Goal: Information Seeking & Learning: Find specific fact

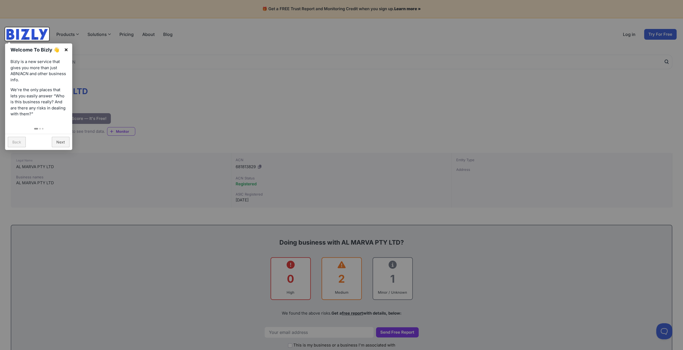
drag, startPoint x: 66, startPoint y: 50, endPoint x: 97, endPoint y: 70, distance: 37.3
click at [67, 50] on link "×" at bounding box center [66, 49] width 12 height 12
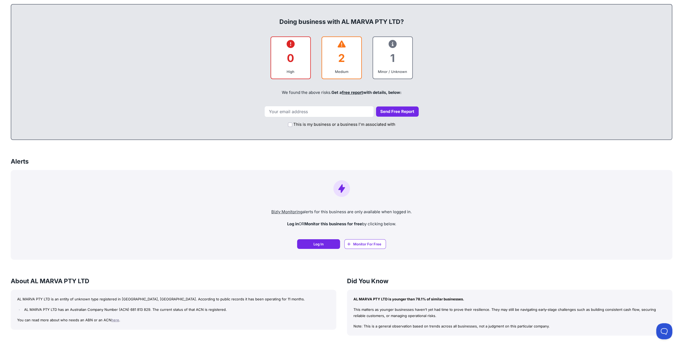
scroll to position [358, 0]
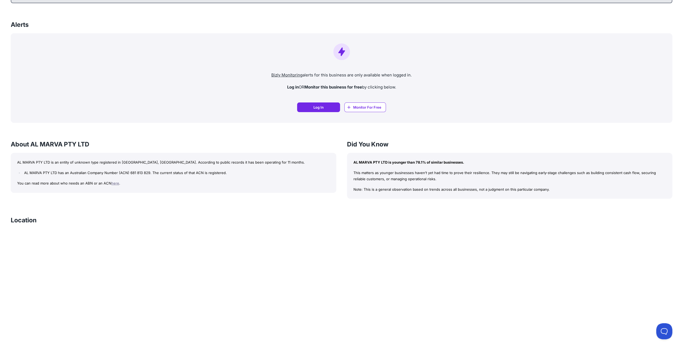
click at [112, 182] on link "here" at bounding box center [115, 183] width 8 height 4
drag, startPoint x: 62, startPoint y: 144, endPoint x: 34, endPoint y: 144, distance: 27.9
click at [33, 144] on h3 "About AL MARVA PTY LTD" at bounding box center [174, 144] width 326 height 9
drag, startPoint x: 71, startPoint y: 154, endPoint x: 81, endPoint y: 146, distance: 12.6
click at [72, 153] on div "AL MARVA PTY LTD is an entity of unknown type registered in [GEOGRAPHIC_DATA], …" at bounding box center [174, 173] width 326 height 40
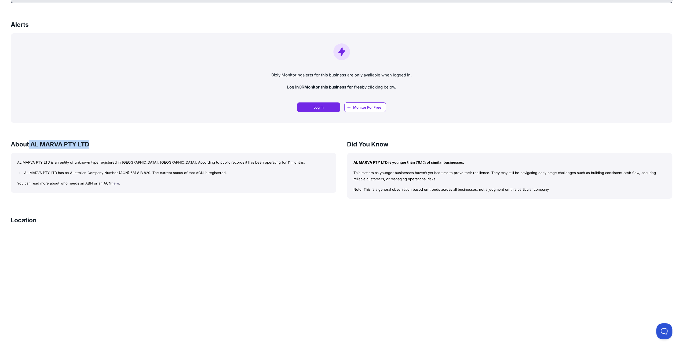
drag, startPoint x: 92, startPoint y: 145, endPoint x: 48, endPoint y: 146, distance: 44.0
click at [32, 147] on h3 "About AL MARVA PTY LTD" at bounding box center [174, 144] width 326 height 9
copy h3 "AL MARVA PTY LTD"
drag, startPoint x: 149, startPoint y: 172, endPoint x: 118, endPoint y: 173, distance: 31.2
click at [118, 173] on li "AL MARVA PTY LTD has an Australian Company Number (ACN) 681 813 829. The curren…" at bounding box center [176, 173] width 307 height 6
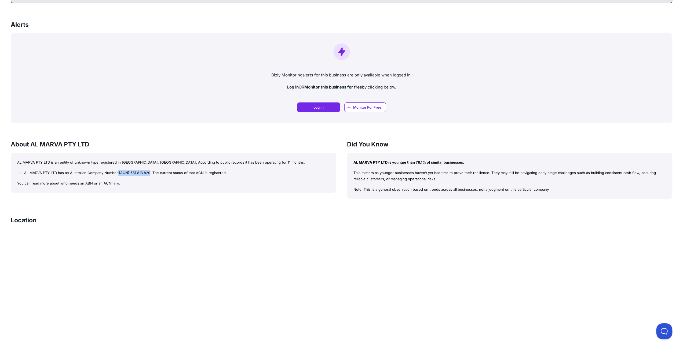
copy li "(ACN) 681 813 829"
